Goal: Information Seeking & Learning: Learn about a topic

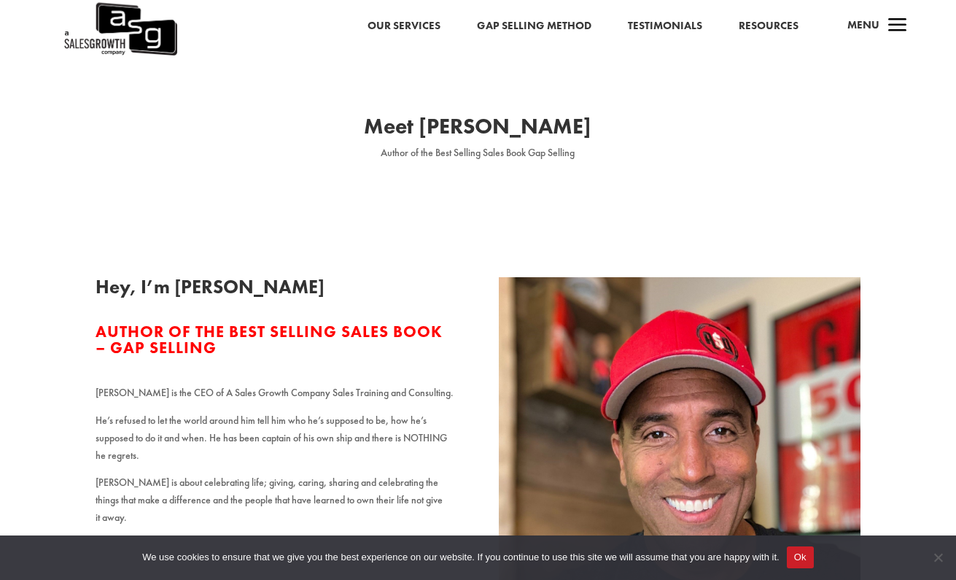
click at [397, 30] on link "Our Services" at bounding box center [404, 26] width 73 height 19
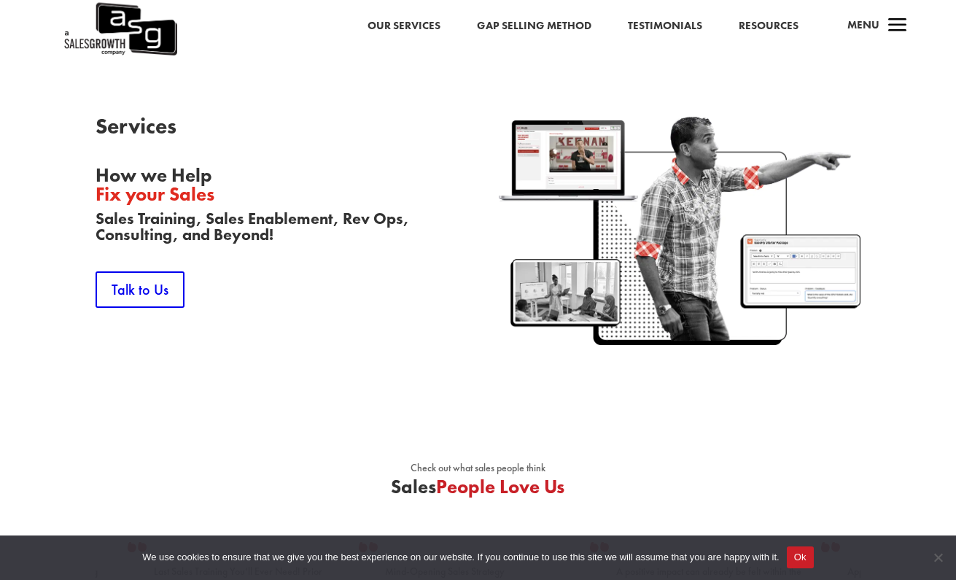
click at [504, 27] on link "Gap Selling Method" at bounding box center [534, 26] width 115 height 19
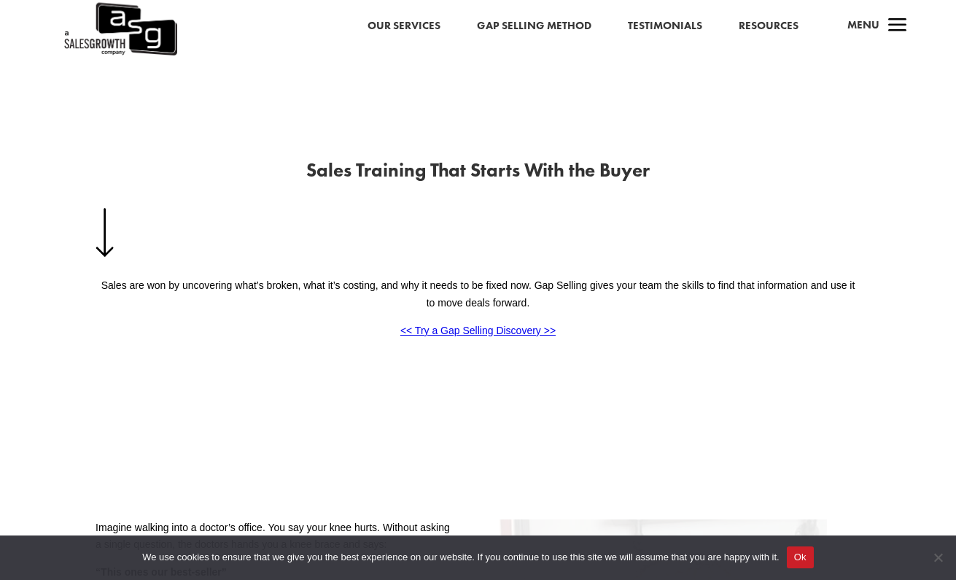
scroll to position [229, 0]
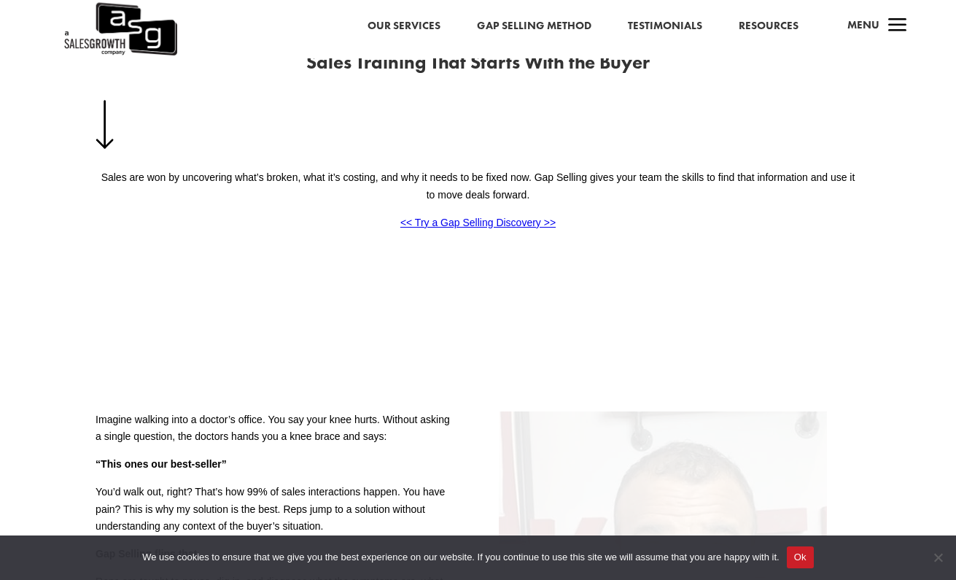
click at [464, 228] on p "<< Try a Gap Selling Discovery >>" at bounding box center [478, 223] width 765 height 18
click at [465, 225] on span "<< Try a Gap Selling Discovery >>" at bounding box center [477, 223] width 155 height 12
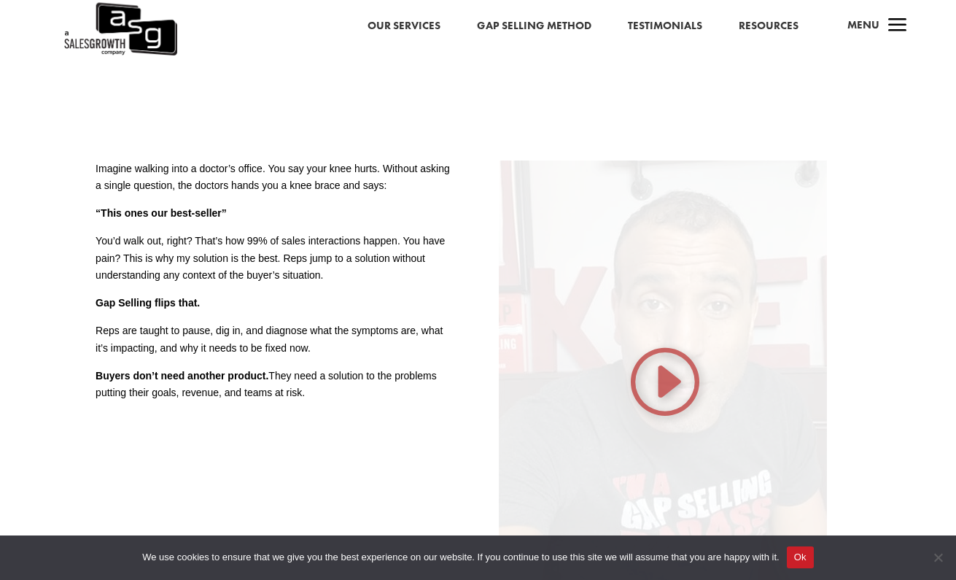
click at [654, 366] on img at bounding box center [663, 379] width 328 height 438
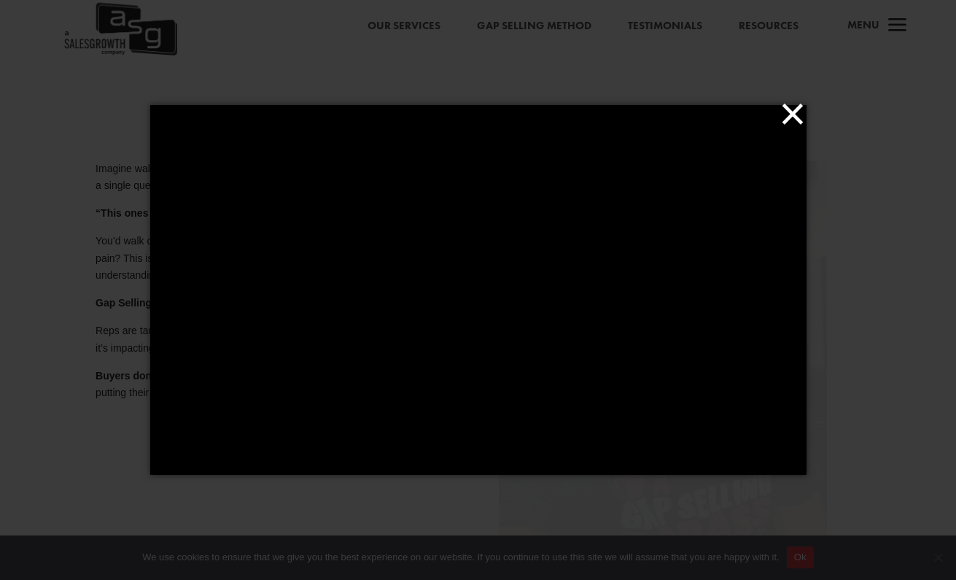
click at [801, 108] on button "×" at bounding box center [483, 114] width 656 height 32
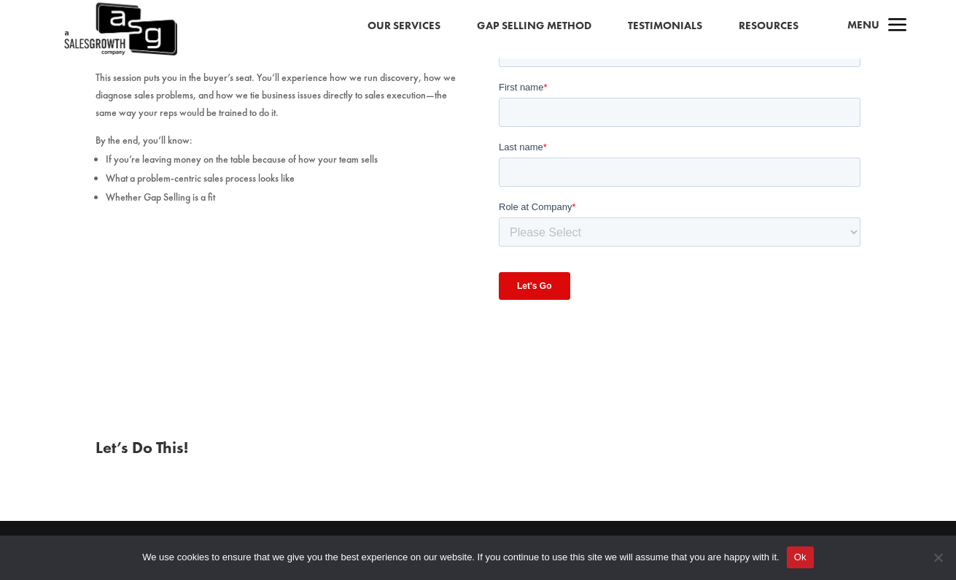
scroll to position [438, 0]
